Goal: Information Seeking & Learning: Learn about a topic

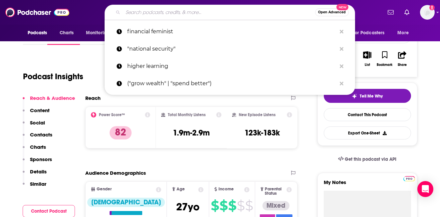
click at [218, 14] on input "Search podcasts, credits, & more..." at bounding box center [219, 12] width 192 height 11
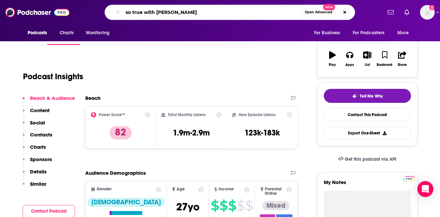
type input "so true with [PERSON_NAME]"
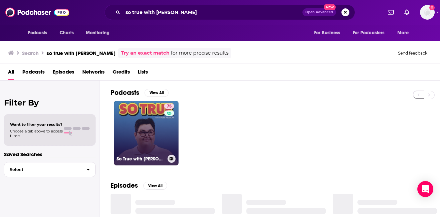
click at [134, 123] on link "75 So True with [PERSON_NAME]" at bounding box center [146, 133] width 65 height 65
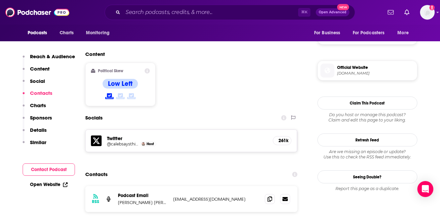
scroll to position [488, 0]
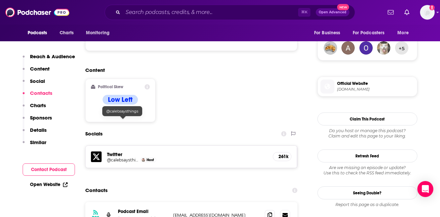
click at [124, 157] on h5 "@calebsaysthings" at bounding box center [123, 159] width 32 height 5
click at [33, 15] on img at bounding box center [37, 12] width 64 height 13
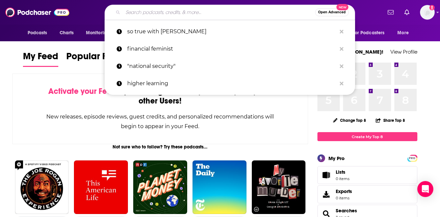
click at [140, 13] on input "Search podcasts, credits, & more..." at bounding box center [219, 12] width 192 height 11
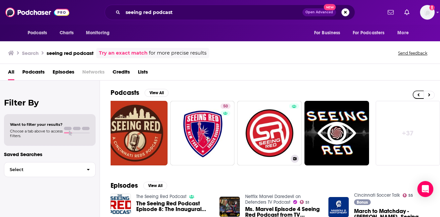
scroll to position [5, 0]
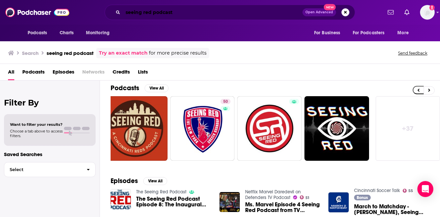
click at [180, 12] on input "seeing red podcast" at bounding box center [212, 12] width 179 height 11
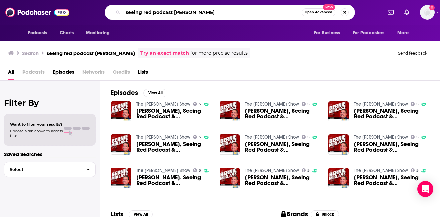
click at [184, 12] on input "seeing red podcast [PERSON_NAME]" at bounding box center [212, 12] width 179 height 11
type input "[PERSON_NAME]"
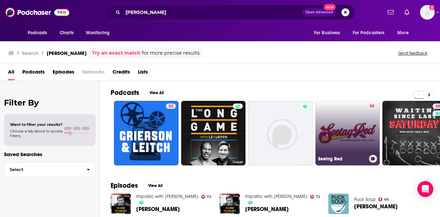
click at [342, 127] on link "55 Seeing Red" at bounding box center [347, 133] width 65 height 65
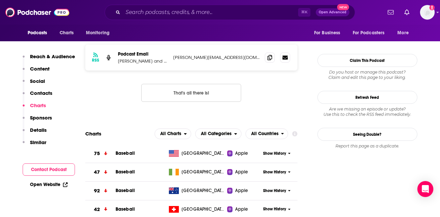
scroll to position [608, 0]
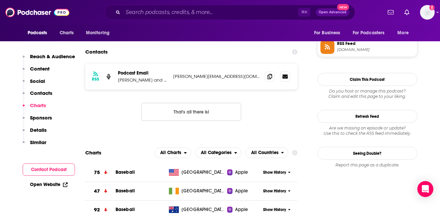
click at [282, 164] on div "Show History" at bounding box center [279, 172] width 37 height 16
click at [281, 170] on span "Show History" at bounding box center [274, 173] width 23 height 6
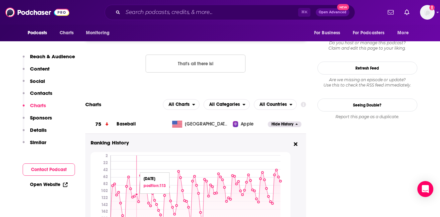
scroll to position [648, 0]
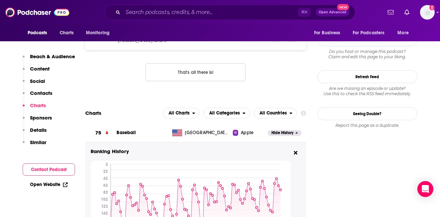
click at [129, 130] on span "Baseball" at bounding box center [125, 133] width 19 height 6
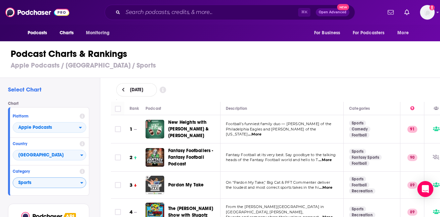
scroll to position [30, 0]
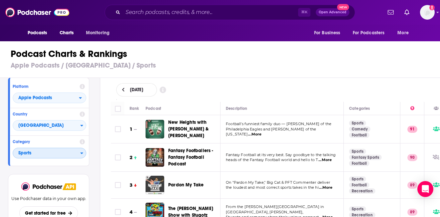
click at [79, 151] on span "Sports" at bounding box center [46, 153] width 67 height 11
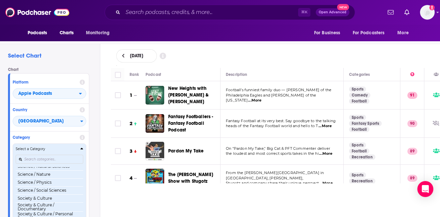
scroll to position [664, 0]
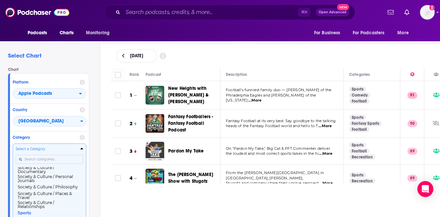
click at [55, 159] on div "Select a Category Top Podcasts Arts Arts / Books Arts / Design Arts / Fashion &…" at bounding box center [50, 181] width 68 height 70
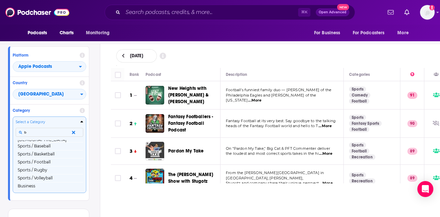
scroll to position [0, 0]
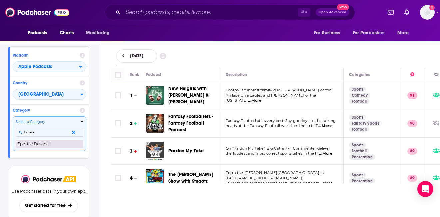
type input "baseb"
click at [42, 144] on button "Sports / Baseball" at bounding box center [50, 144] width 68 height 8
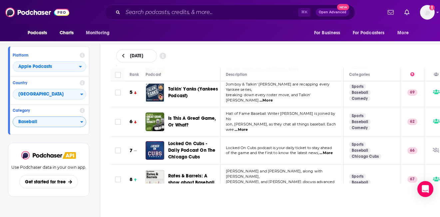
scroll to position [111, 0]
click at [248, 127] on span "...More" at bounding box center [240, 129] width 13 height 5
click at [306, 165] on td "[PERSON_NAME] and [PERSON_NAME], along with [PERSON_NAME], [PERSON_NAME], and […" at bounding box center [281, 179] width 123 height 29
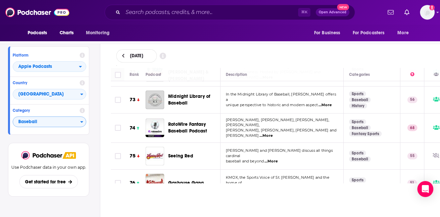
scroll to position [1999, 0]
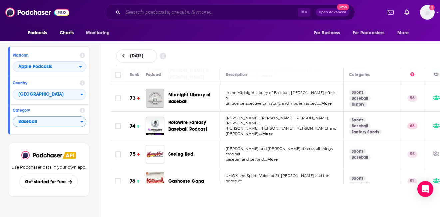
click at [179, 15] on input "Search podcasts, credits, & more..." at bounding box center [210, 12] width 175 height 11
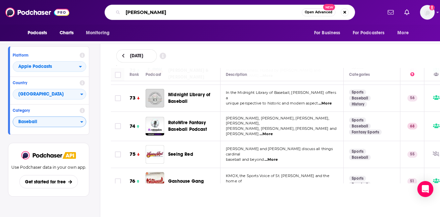
type input "[PERSON_NAME]"
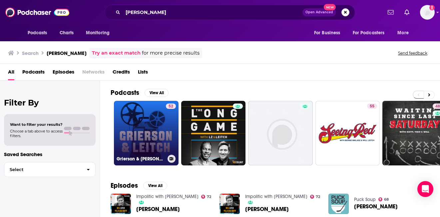
click at [146, 111] on link "52 [PERSON_NAME] & [PERSON_NAME]" at bounding box center [146, 133] width 65 height 65
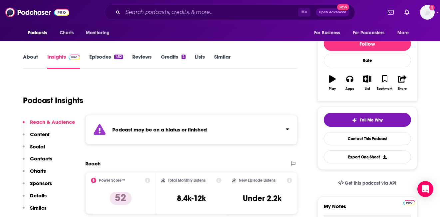
scroll to position [73, 0]
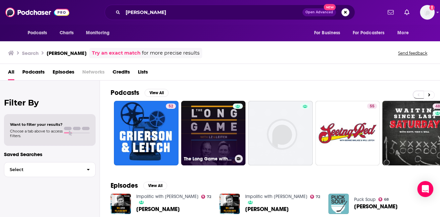
click at [203, 122] on link "The Long Game with LZ & [PERSON_NAME]" at bounding box center [213, 133] width 65 height 65
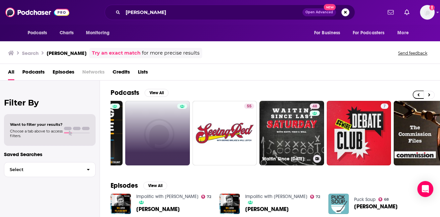
scroll to position [0, 123]
click at [292, 136] on link "48 Waitin' Since [DATE]: A [US_STATE] Football Podcast" at bounding box center [291, 133] width 65 height 65
